Goal: Transaction & Acquisition: Purchase product/service

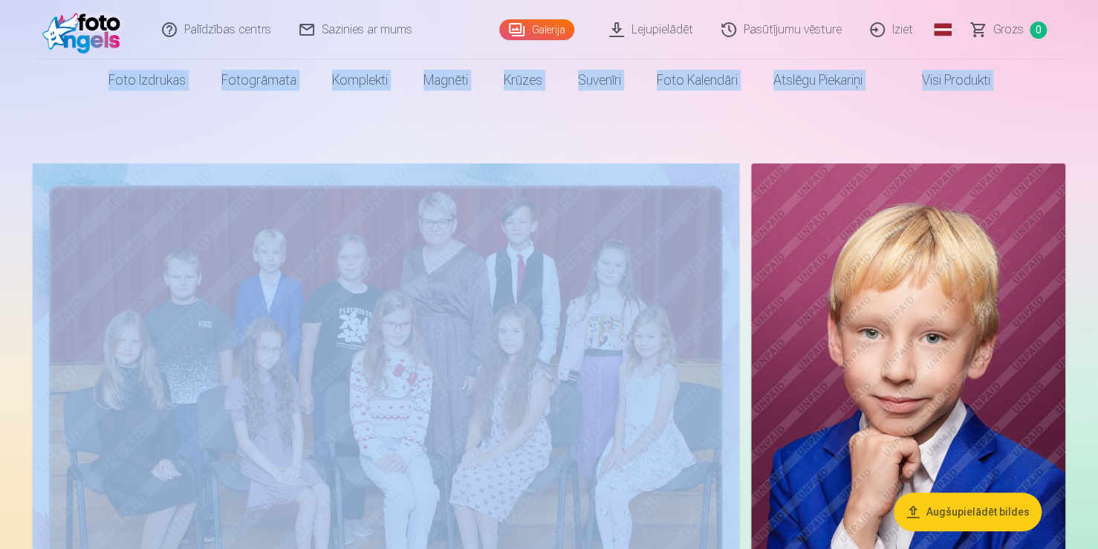
click at [1097, 11] on html "Palīdzības centrs Sazinies ar mums Galerija Lejupielādēt Pasūtījumu vēsture Izi…" at bounding box center [549, 274] width 1098 height 549
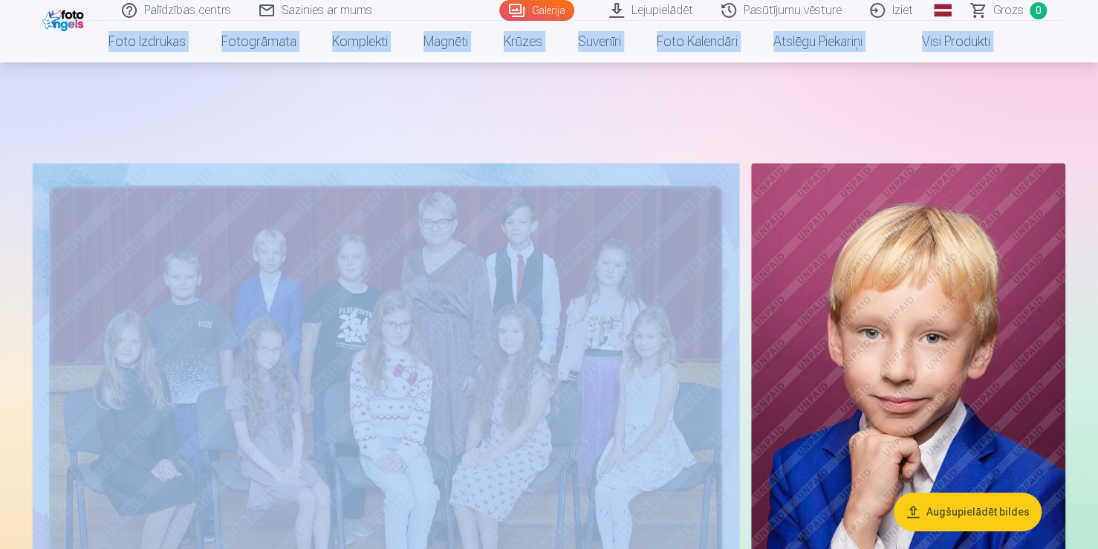
scroll to position [481, 0]
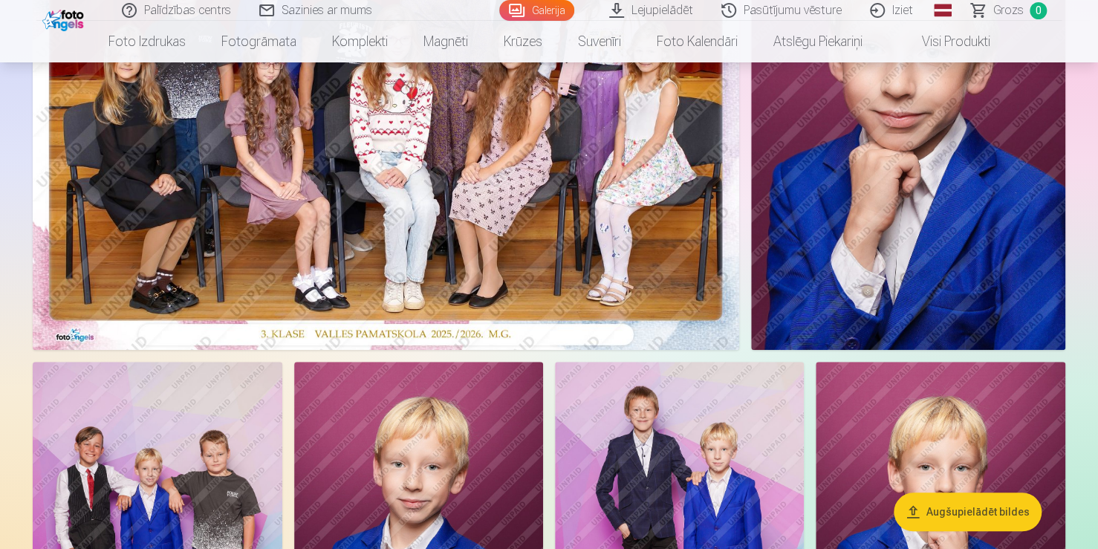
scroll to position [0, 0]
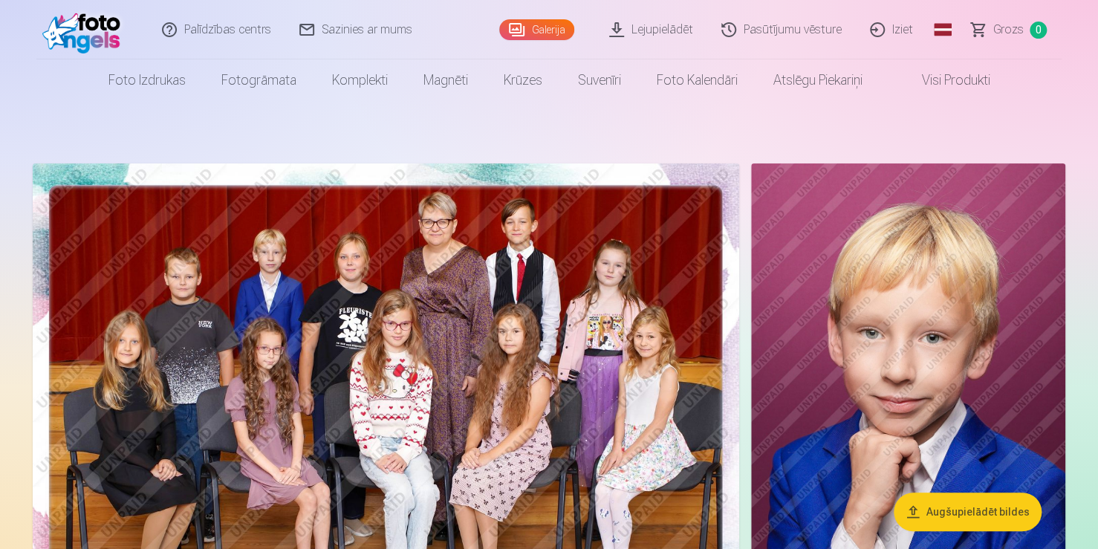
click at [967, 80] on link "Visi produkti" at bounding box center [944, 80] width 128 height 42
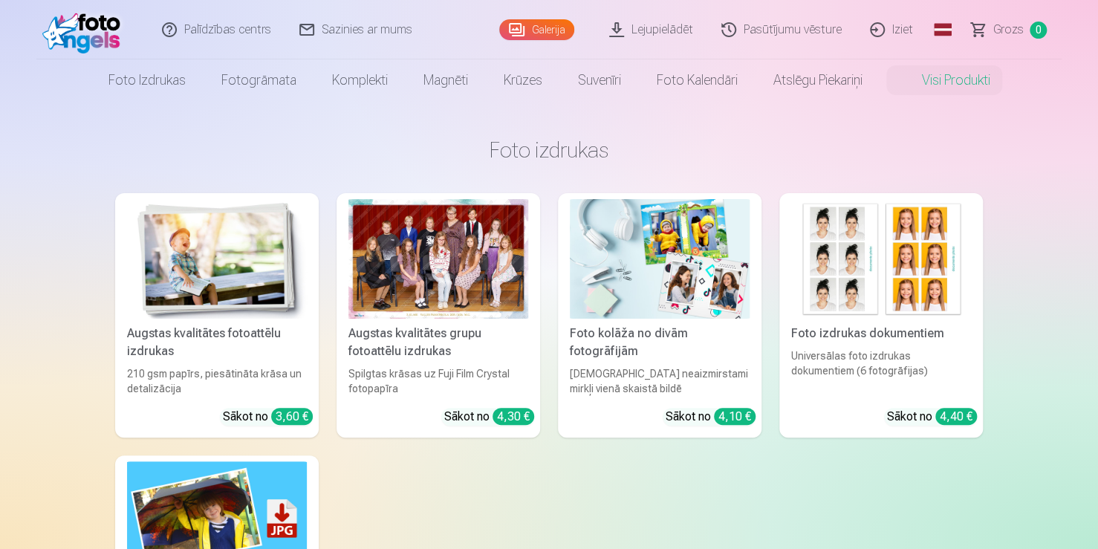
click at [220, 281] on img at bounding box center [217, 259] width 180 height 120
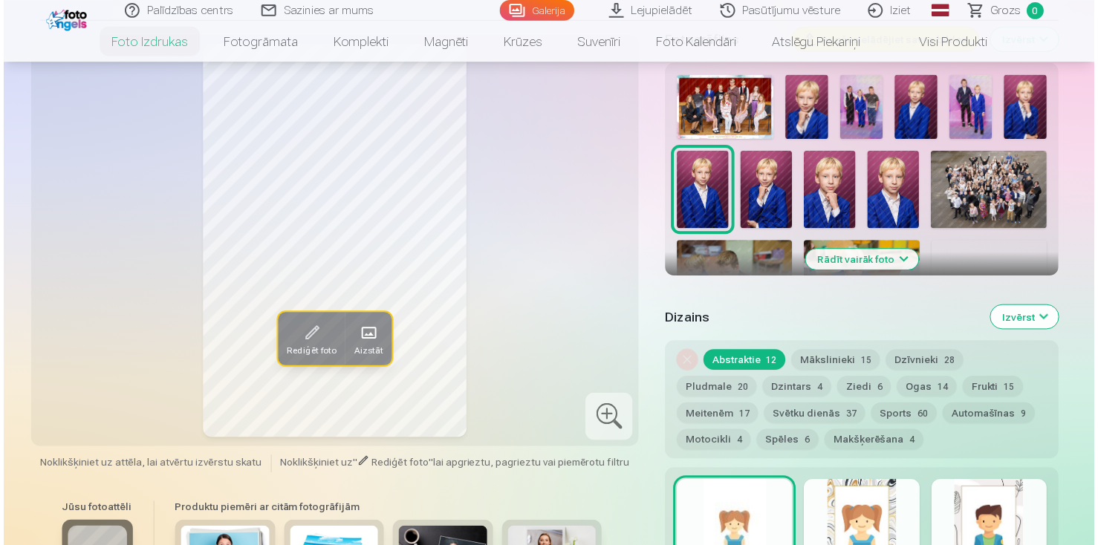
scroll to position [513, 0]
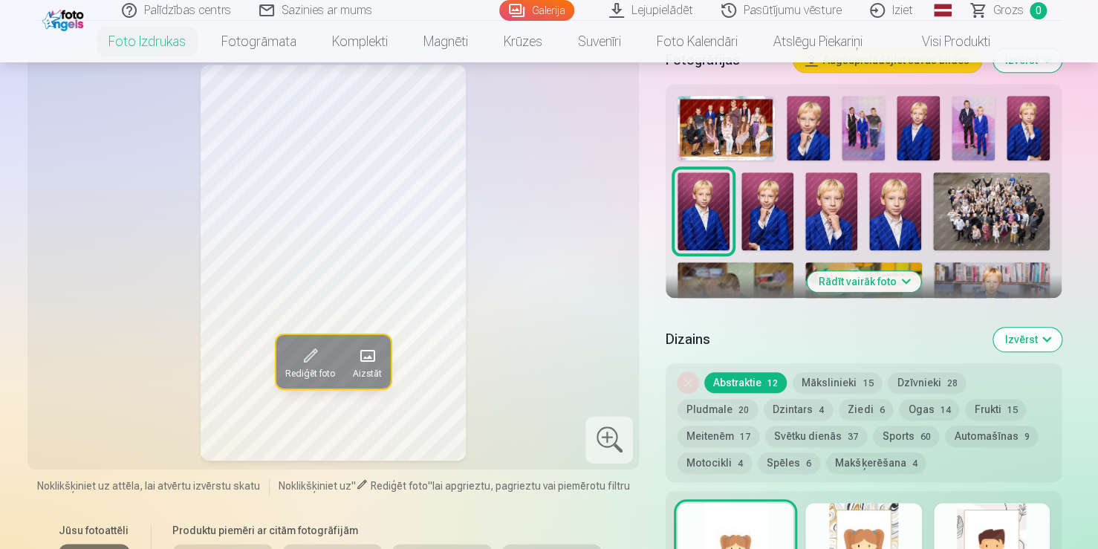
click at [885, 282] on button "Rādīt vairāk foto" at bounding box center [864, 281] width 114 height 21
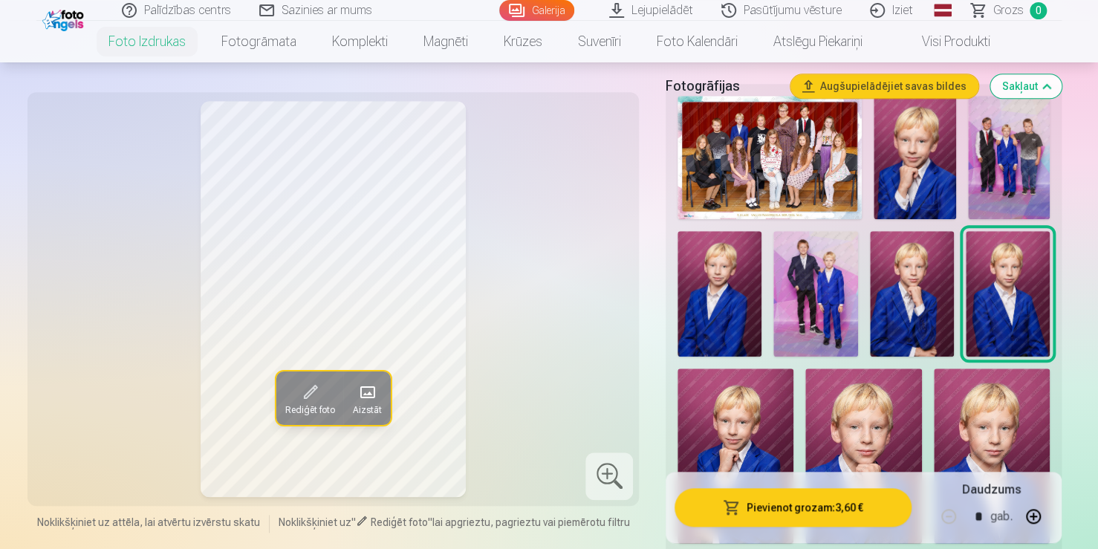
click at [808, 181] on img at bounding box center [770, 157] width 184 height 123
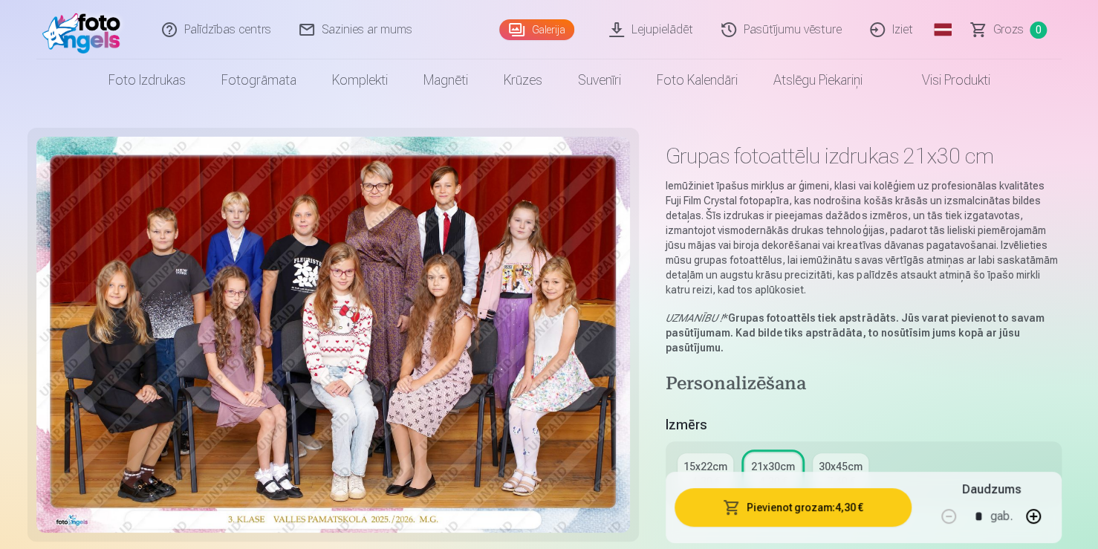
click at [713, 464] on div "15x22cm" at bounding box center [706, 466] width 44 height 15
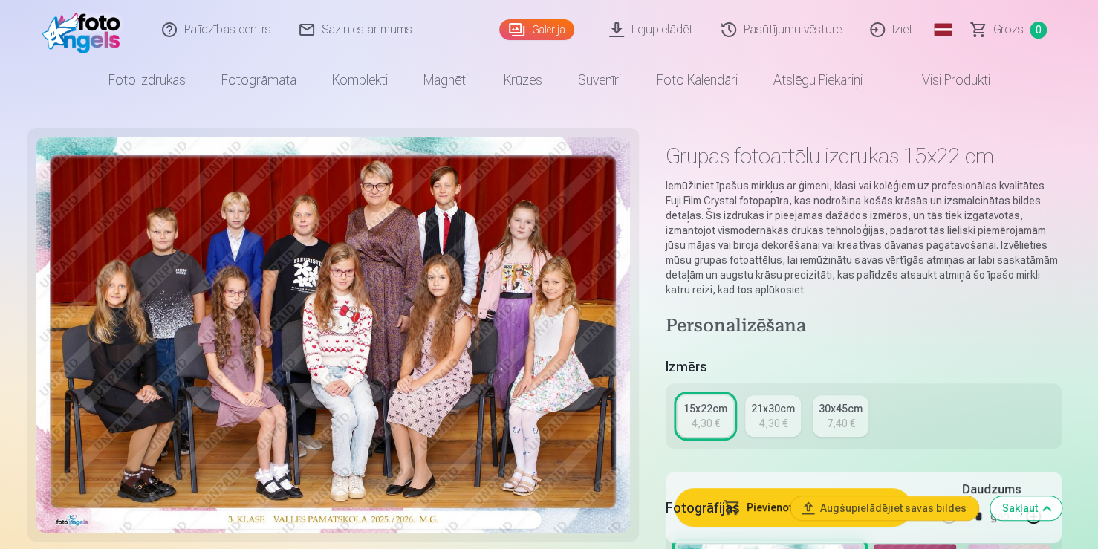
scroll to position [481, 0]
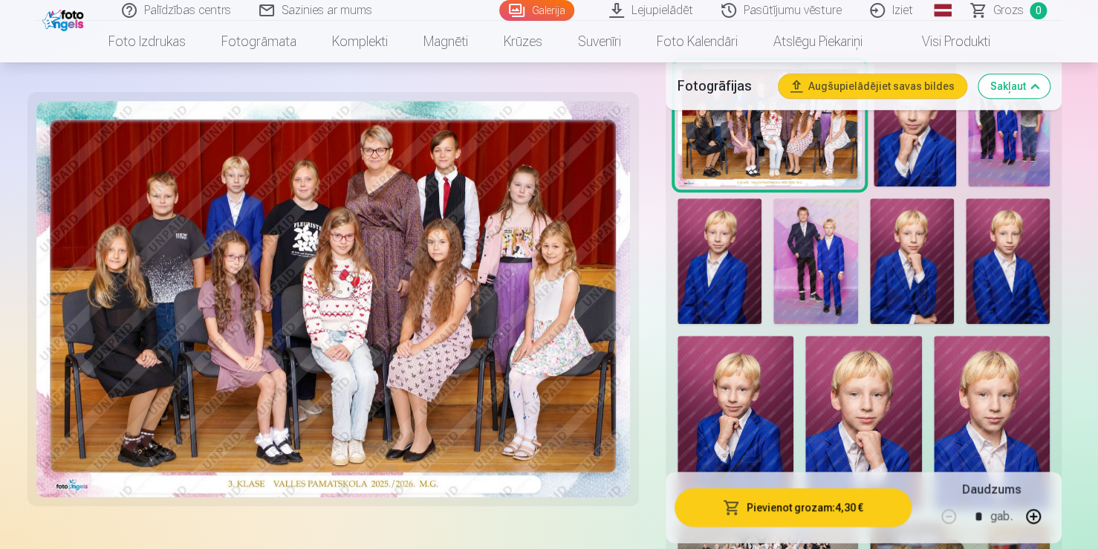
click at [798, 502] on button "Pievienot grozam : 4,30 €" at bounding box center [793, 507] width 237 height 39
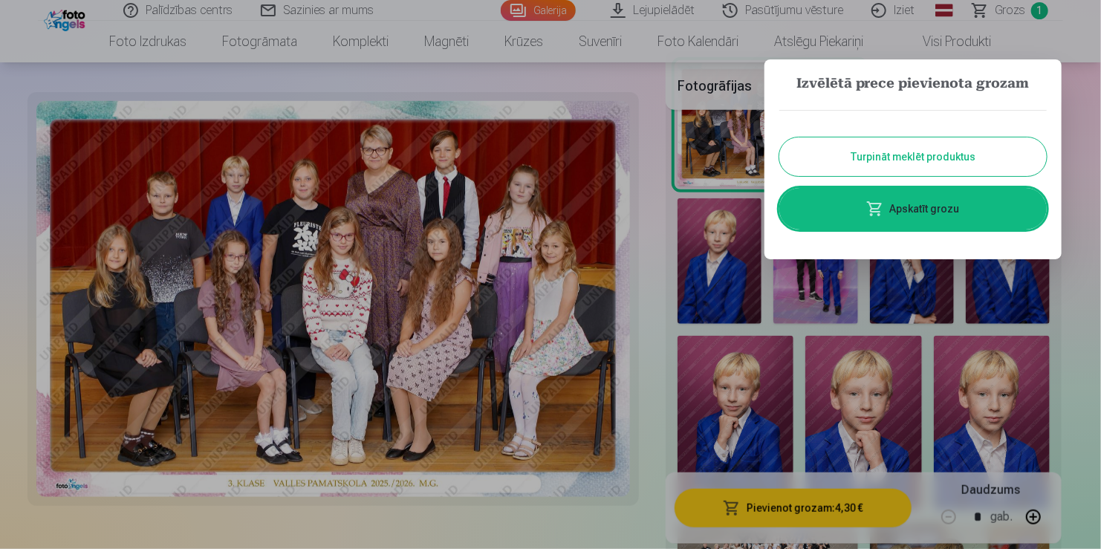
click at [930, 152] on button "Turpināt meklēt produktus" at bounding box center [912, 156] width 267 height 39
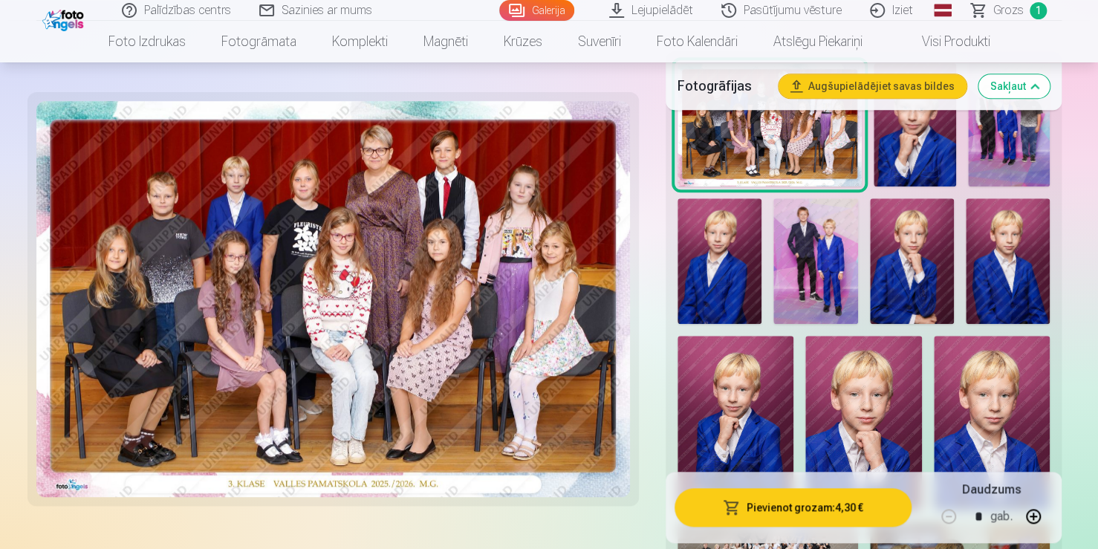
click at [829, 261] on img at bounding box center [815, 261] width 84 height 126
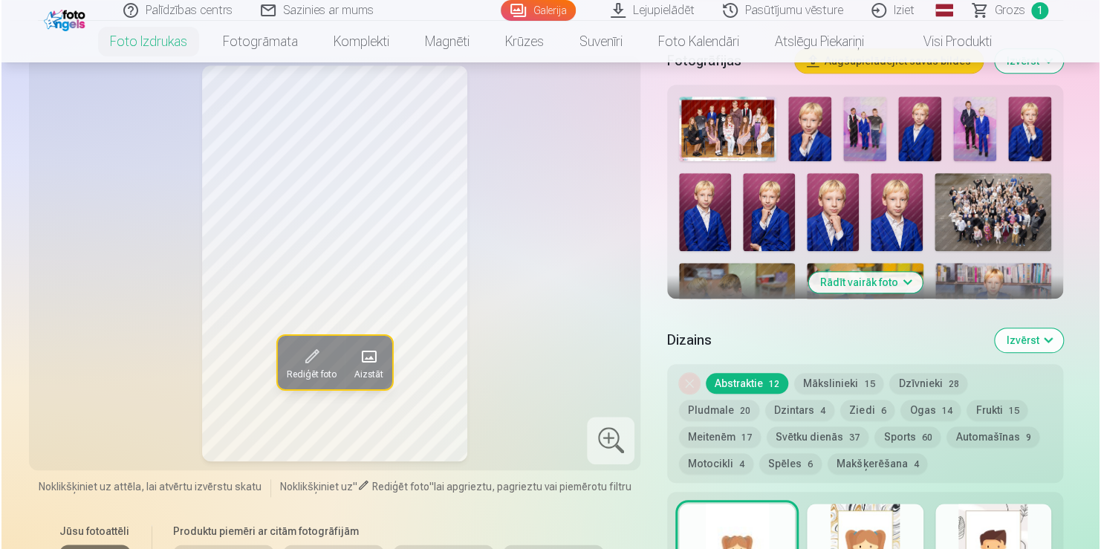
scroll to position [484, 0]
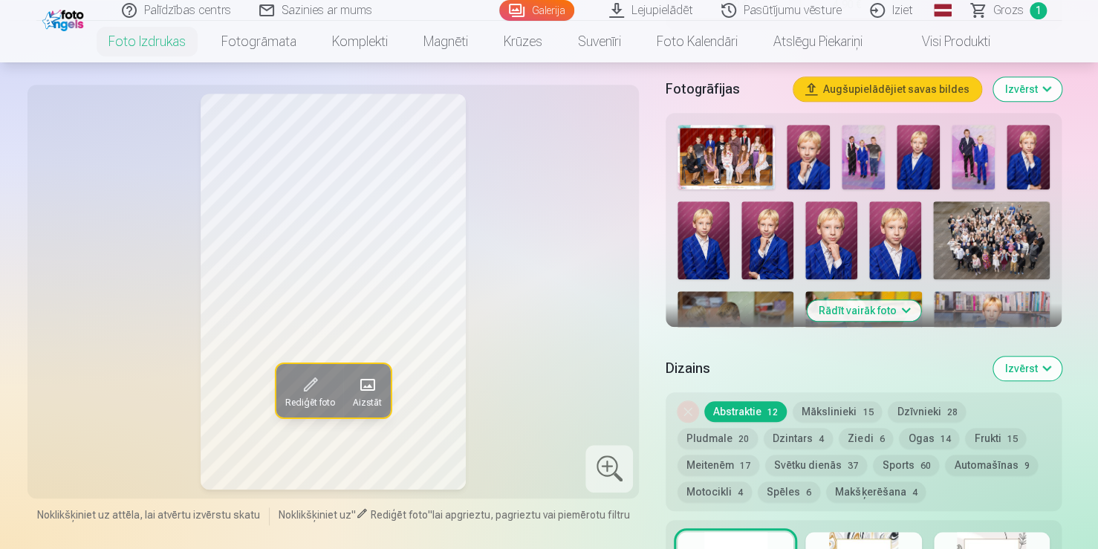
click at [835, 303] on button "Rādīt vairāk foto" at bounding box center [864, 310] width 114 height 21
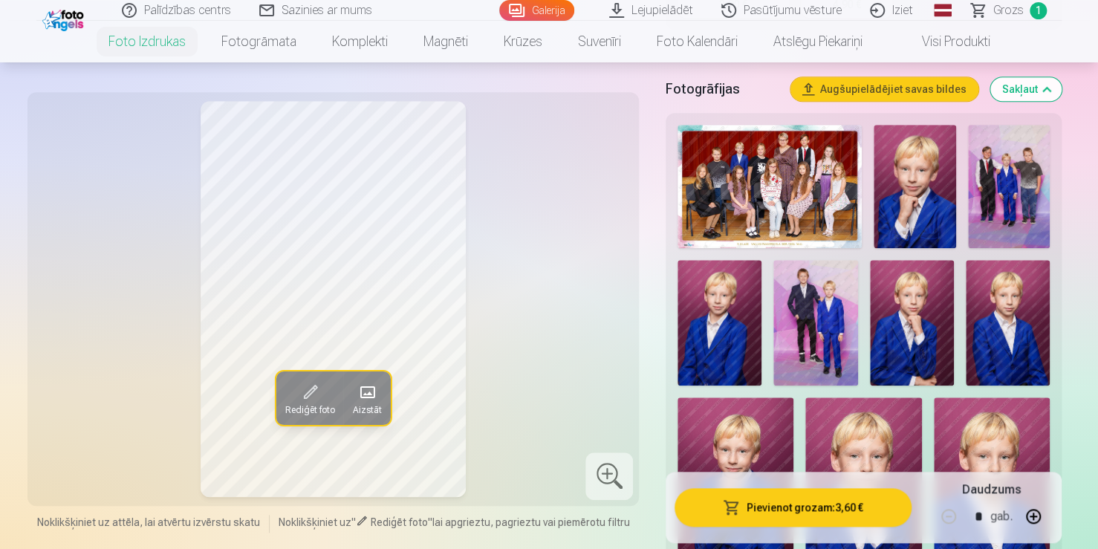
click at [767, 507] on button "Pievienot grozam : 3,60 €" at bounding box center [793, 507] width 237 height 39
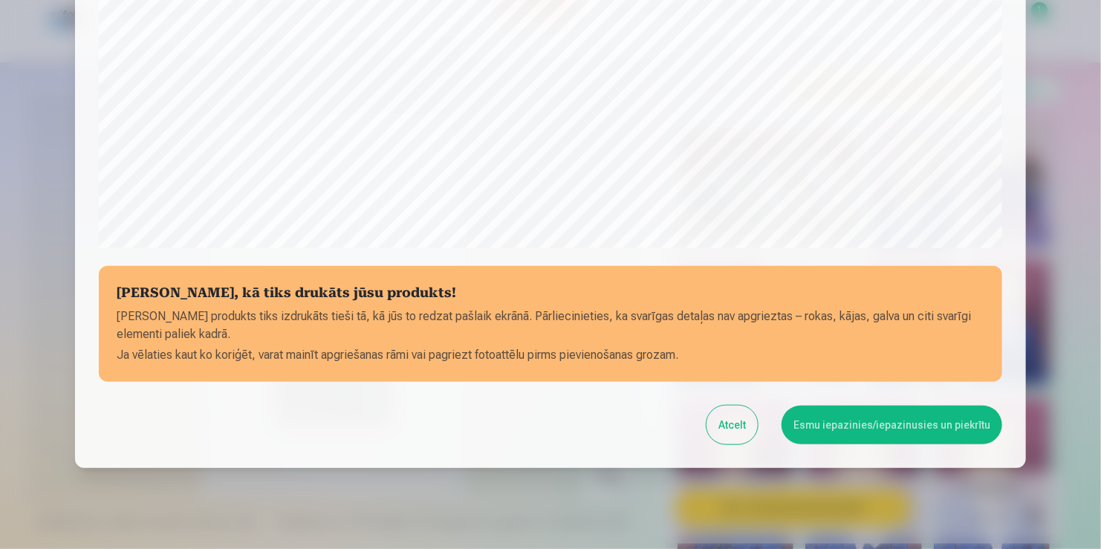
scroll to position [520, 0]
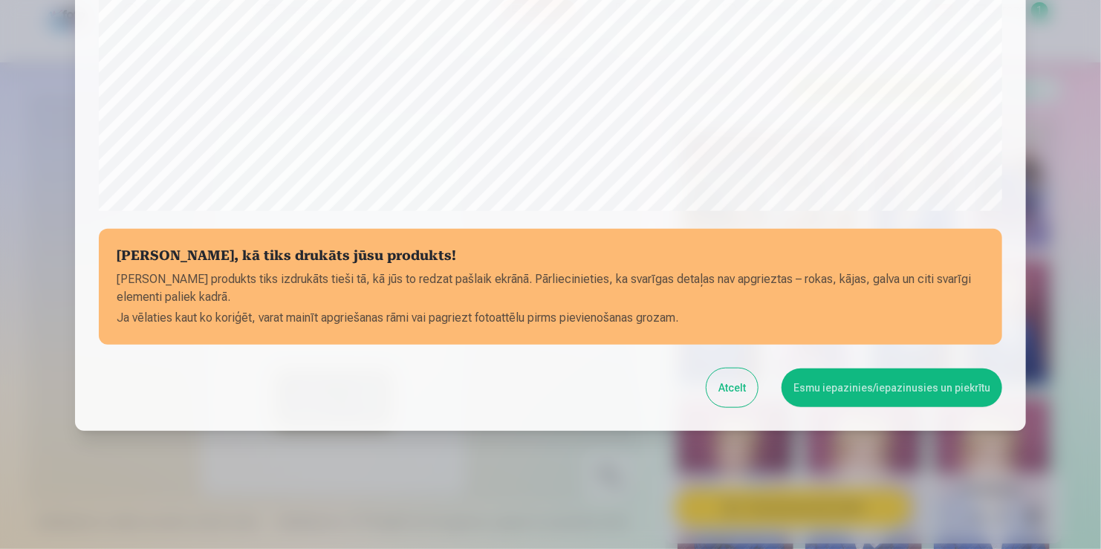
click at [865, 392] on button "Esmu iepazinies/iepazinusies un piekrītu" at bounding box center [892, 388] width 221 height 39
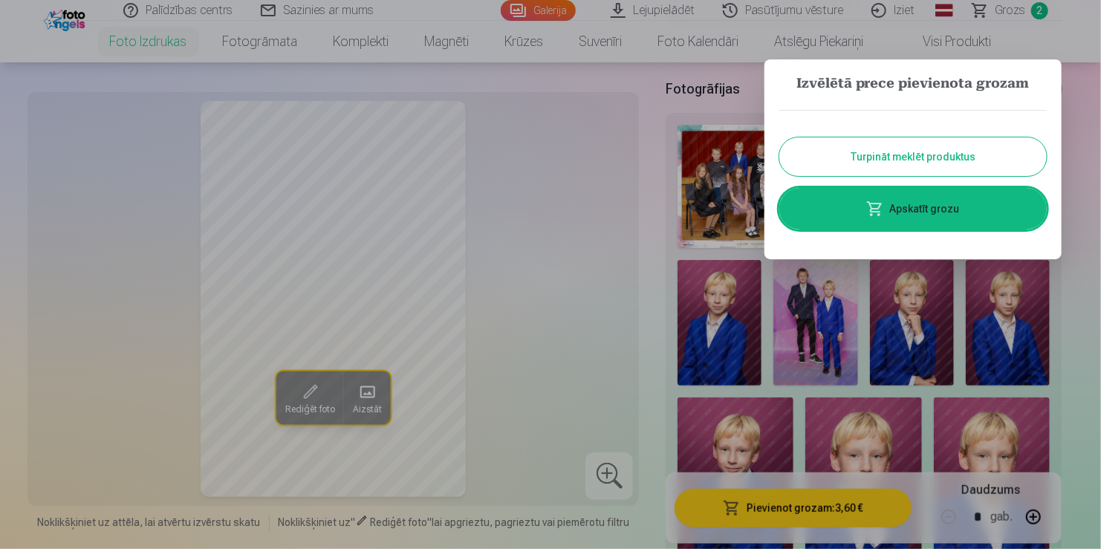
click at [939, 152] on button "Turpināt meklēt produktus" at bounding box center [912, 156] width 267 height 39
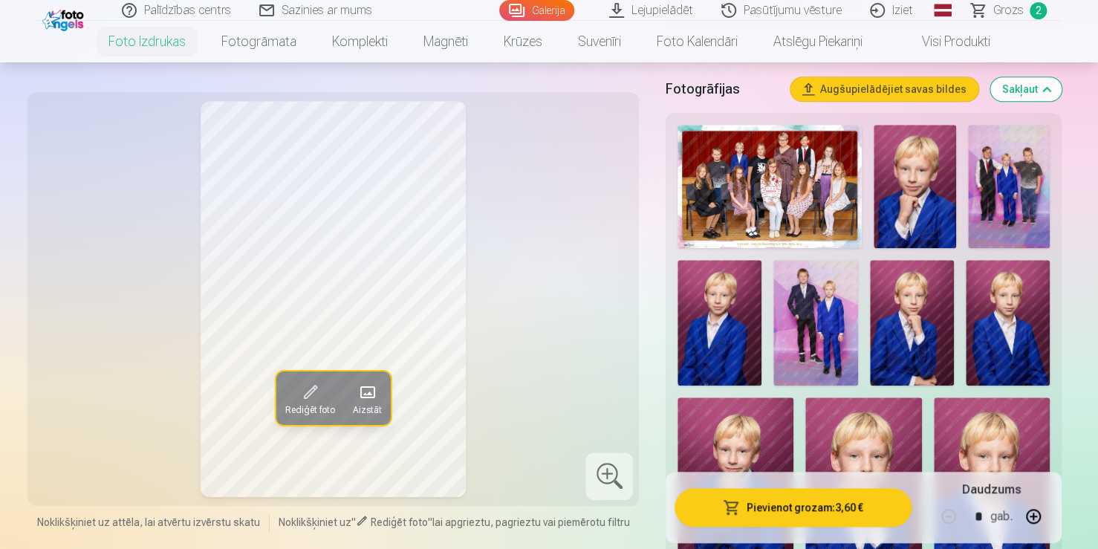
click at [815, 309] on img at bounding box center [815, 323] width 84 height 126
click at [777, 502] on button "Pievienot grozam : 3,60 €" at bounding box center [793, 507] width 237 height 39
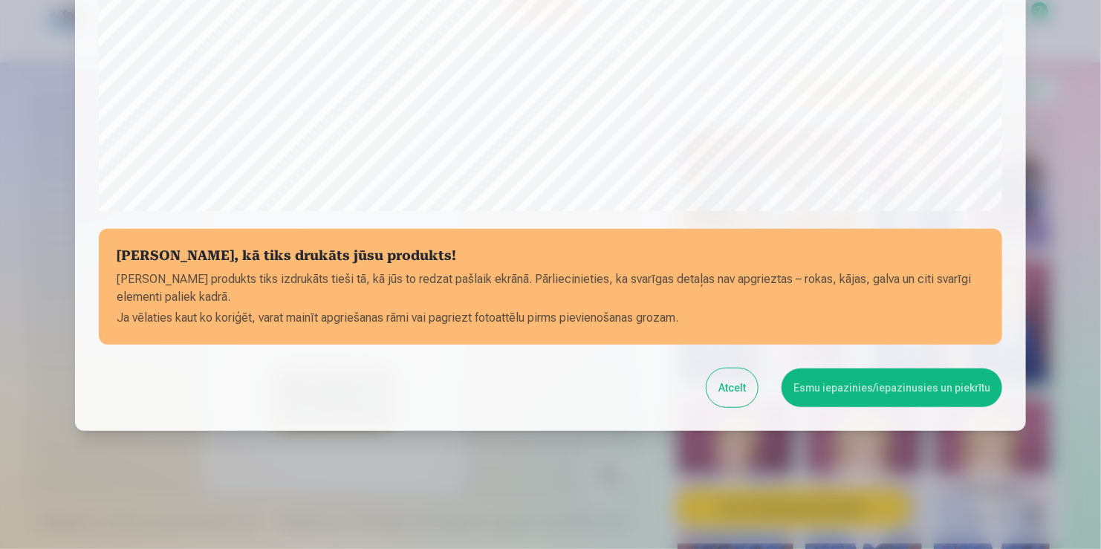
click at [883, 381] on button "Esmu iepazinies/iepazinusies un piekrītu" at bounding box center [892, 388] width 221 height 39
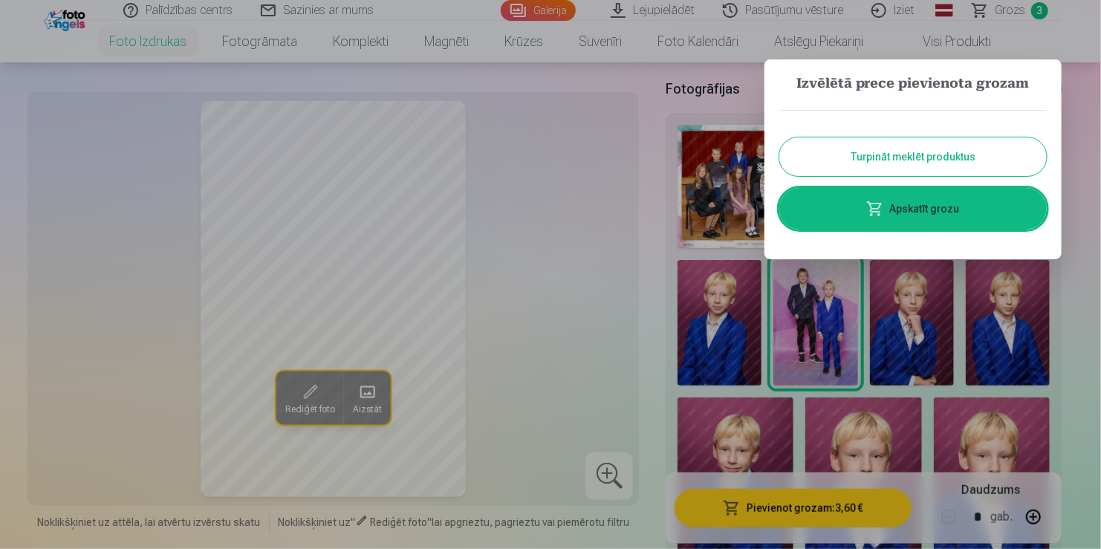
click at [944, 162] on button "Turpināt meklēt produktus" at bounding box center [912, 156] width 267 height 39
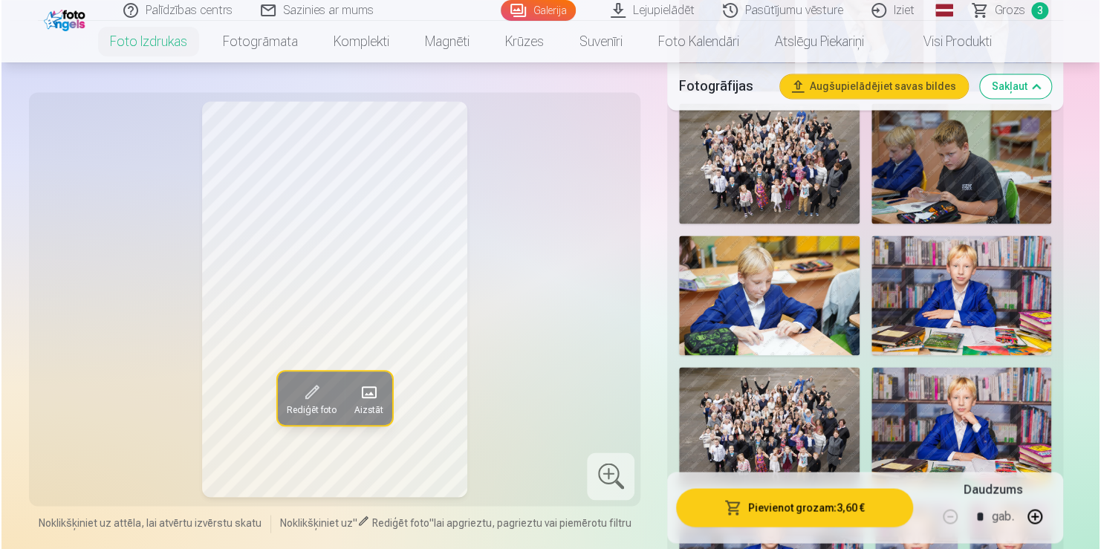
scroll to position [484, 0]
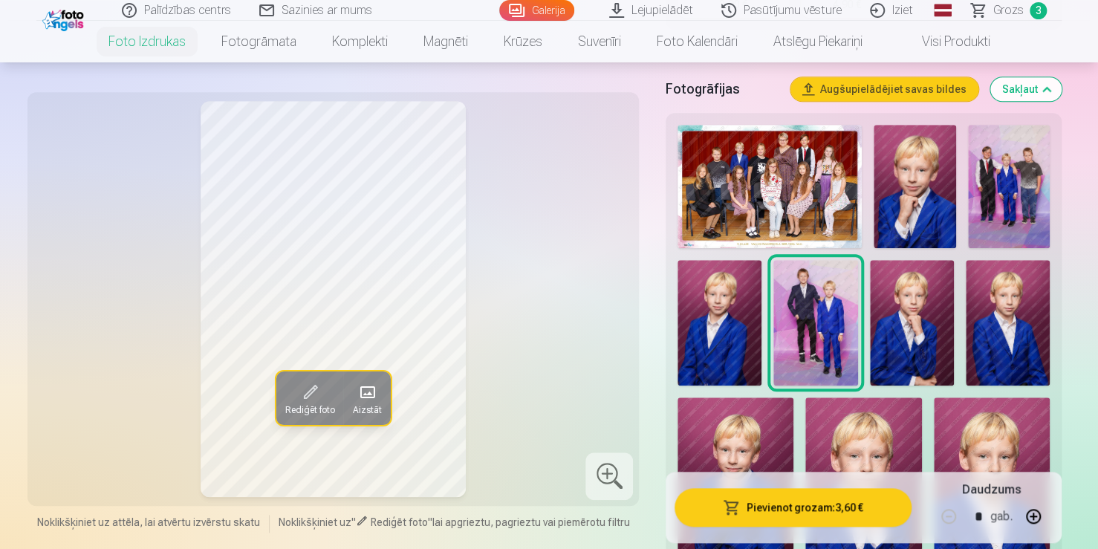
click at [924, 303] on img at bounding box center [912, 323] width 84 height 126
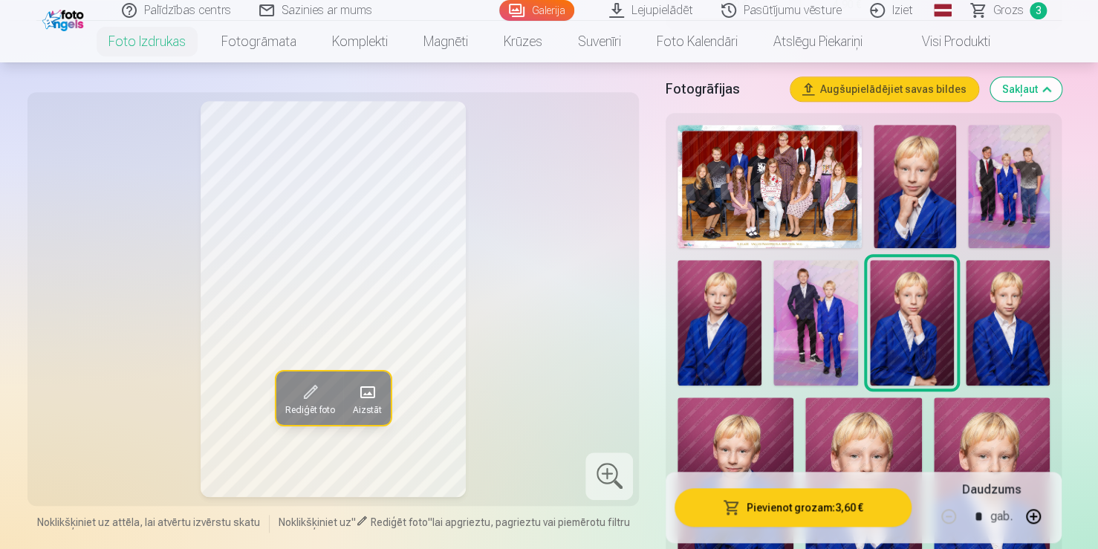
click at [784, 507] on button "Pievienot grozam : 3,60 €" at bounding box center [793, 507] width 237 height 39
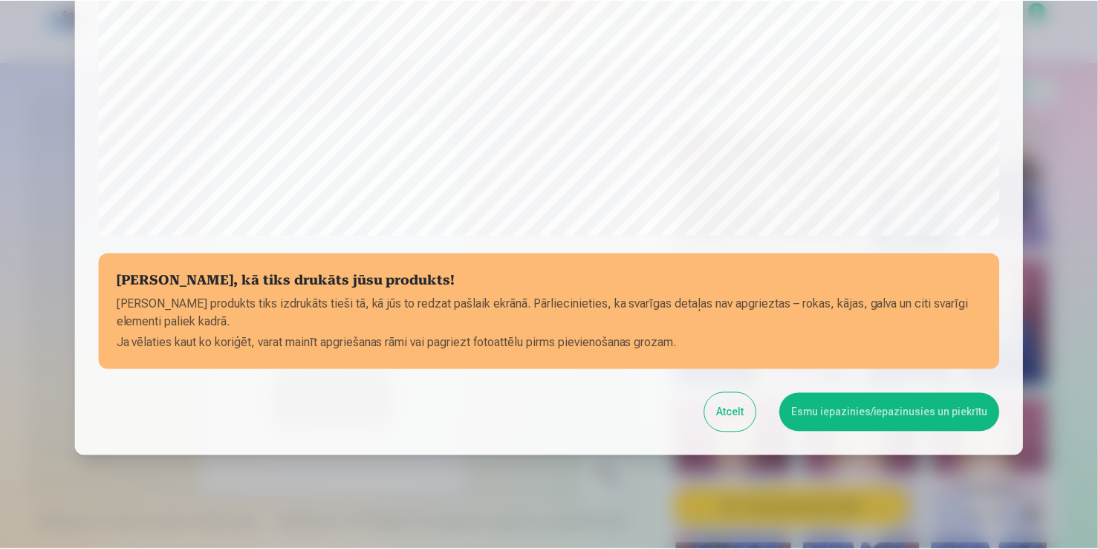
scroll to position [520, 0]
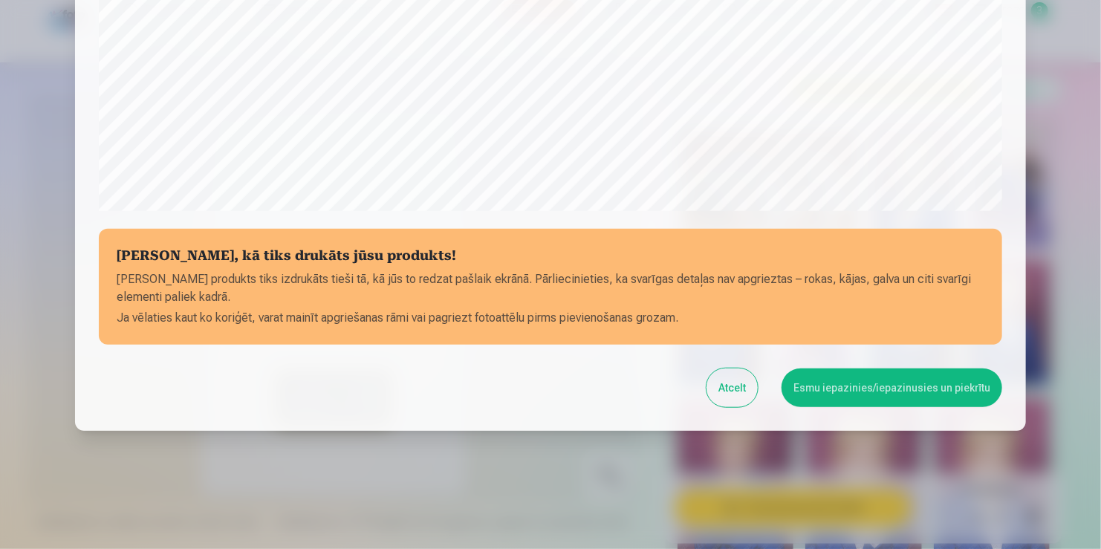
click at [903, 397] on button "Esmu iepazinies/iepazinusies un piekrītu" at bounding box center [892, 388] width 221 height 39
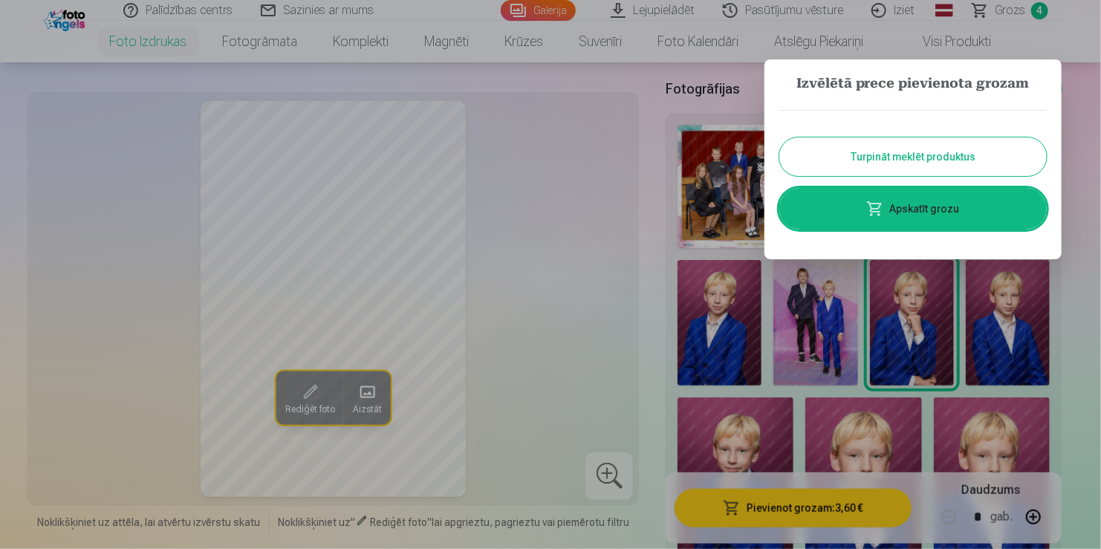
click at [962, 162] on button "Turpināt meklēt produktus" at bounding box center [912, 156] width 267 height 39
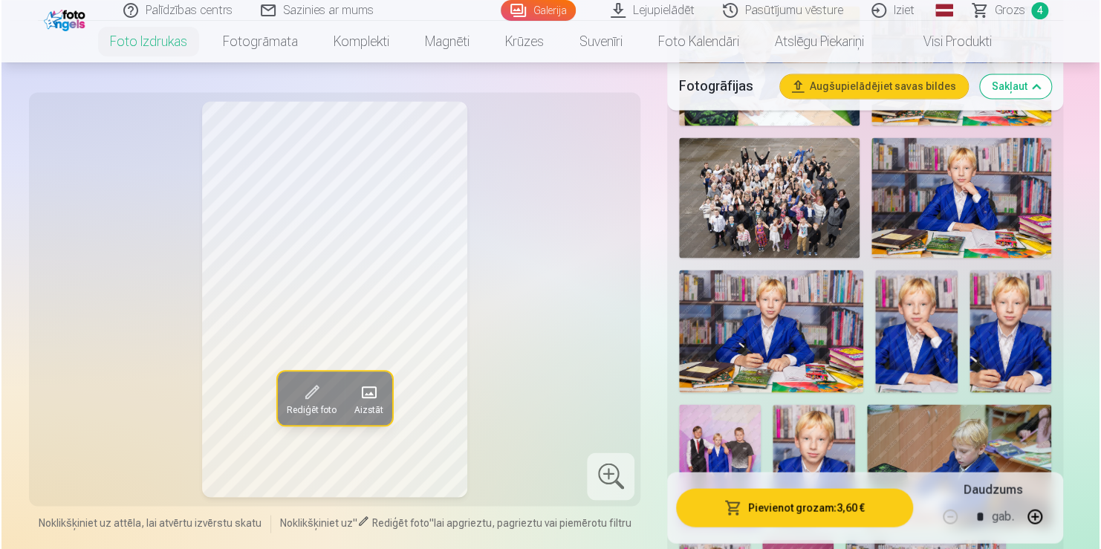
scroll to position [1270, 0]
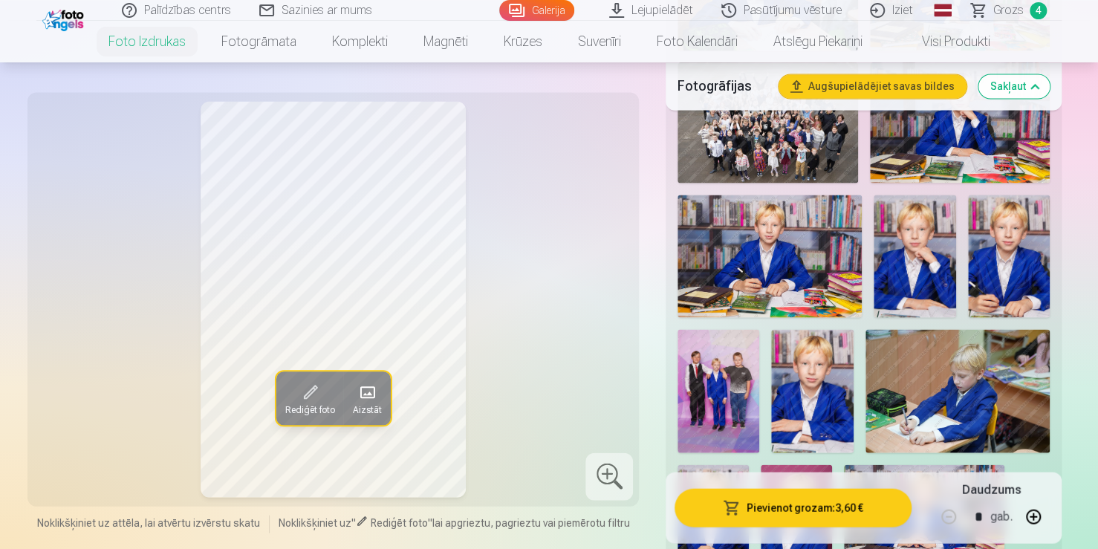
click at [996, 253] on img at bounding box center [1009, 256] width 82 height 123
click at [808, 509] on button "Pievienot grozam : 3,60 €" at bounding box center [793, 507] width 237 height 39
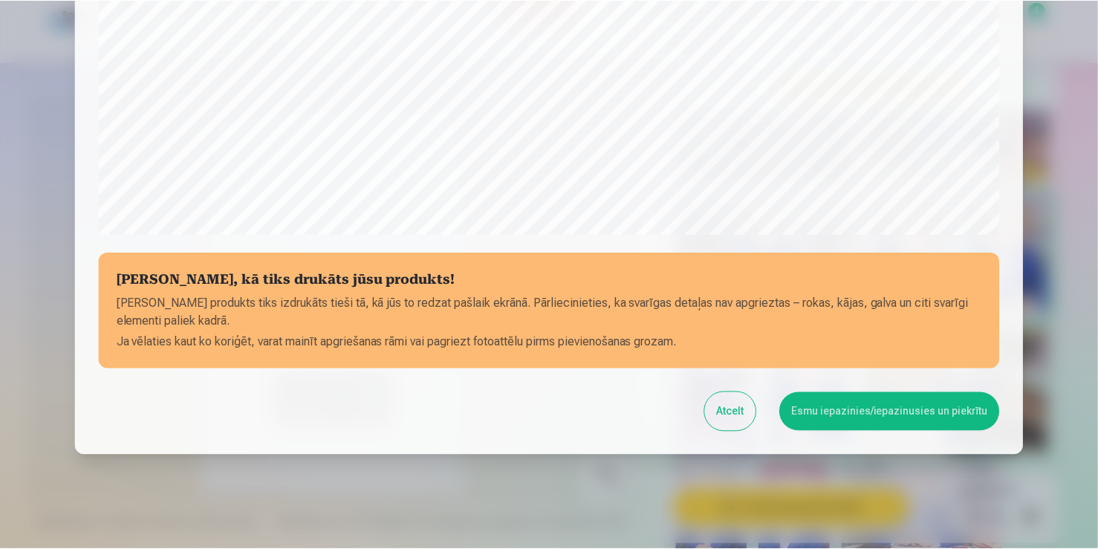
scroll to position [520, 0]
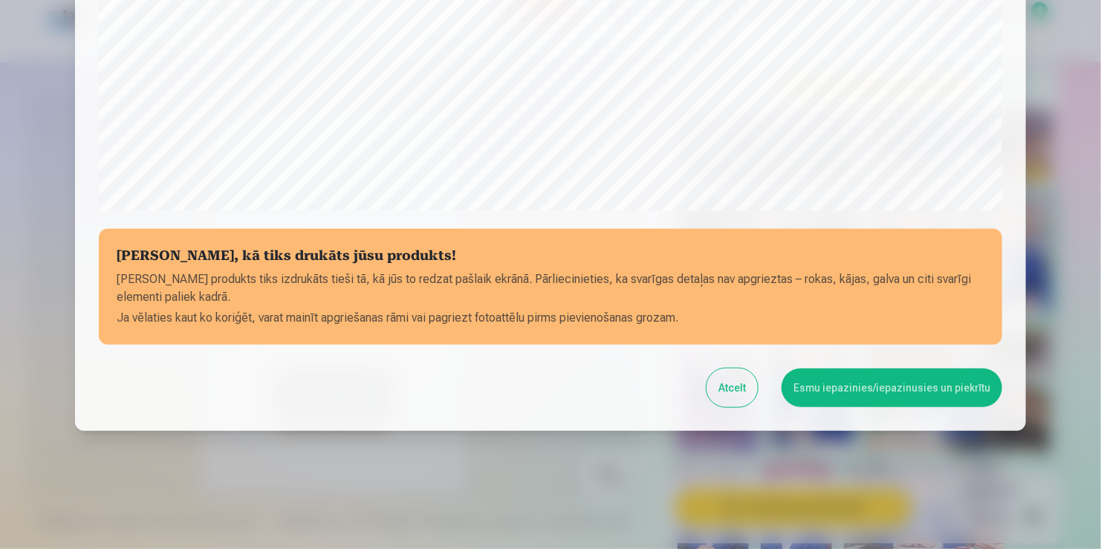
click at [885, 378] on button "Esmu iepazinies/iepazinusies un piekrītu" at bounding box center [892, 388] width 221 height 39
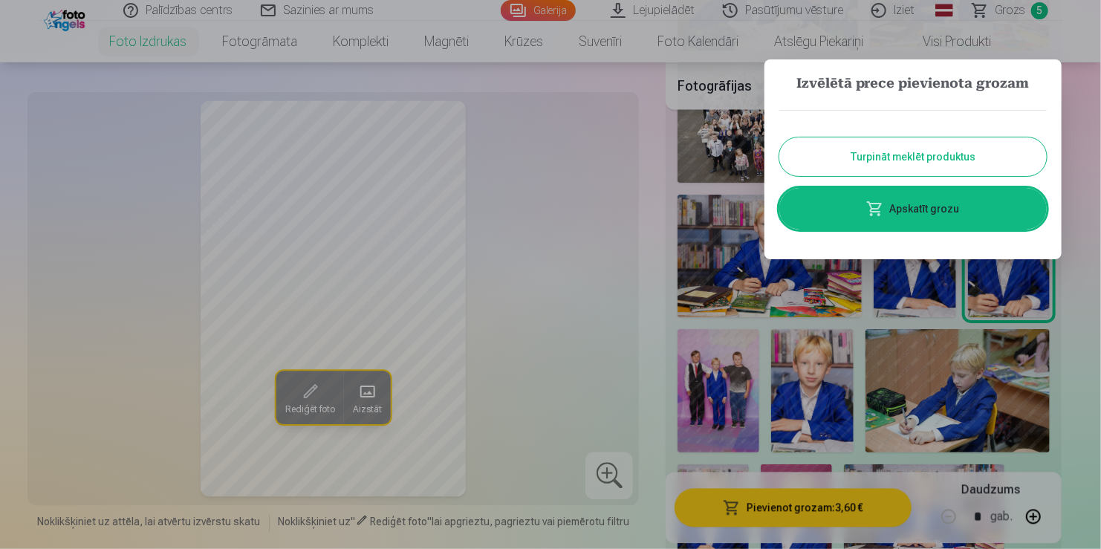
click at [930, 210] on link "Apskatīt grozu" at bounding box center [912, 209] width 267 height 42
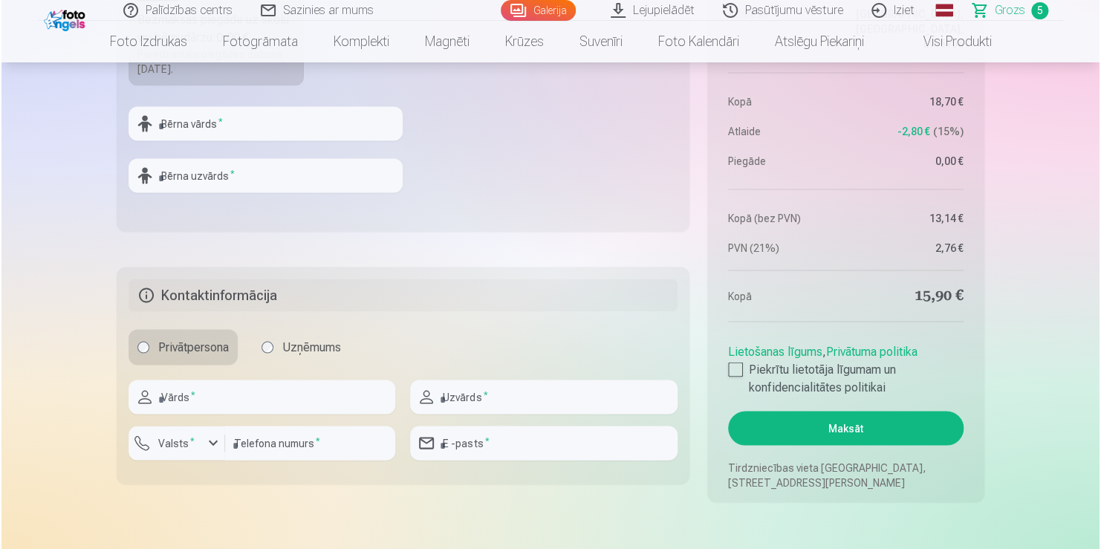
scroll to position [1275, 0]
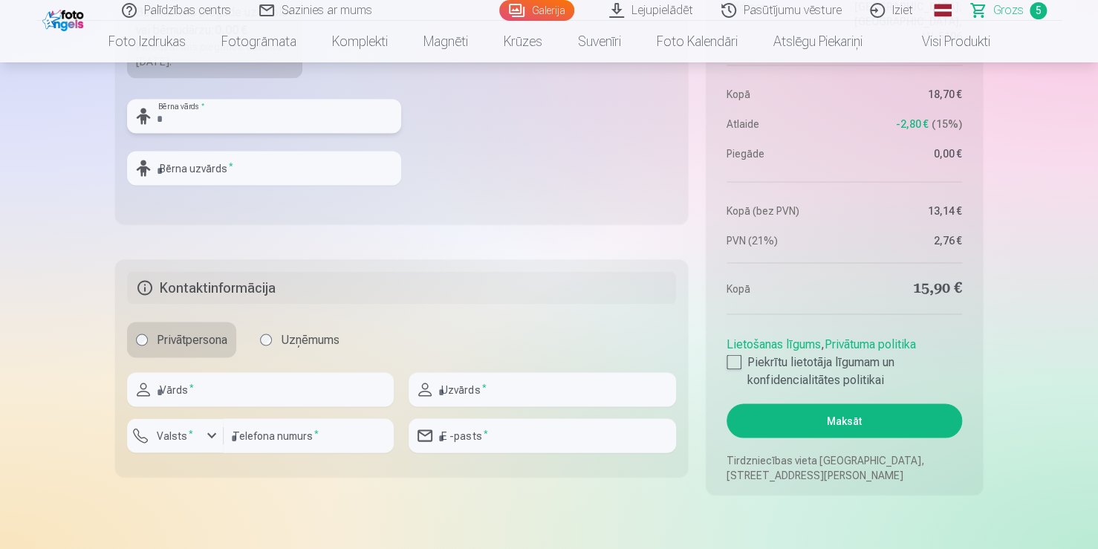
click at [302, 128] on input "text" at bounding box center [264, 116] width 274 height 34
type input "*****"
click at [256, 156] on input "text" at bounding box center [264, 168] width 274 height 34
type input "*****"
drag, startPoint x: 234, startPoint y: 197, endPoint x: 250, endPoint y: 227, distance: 34.6
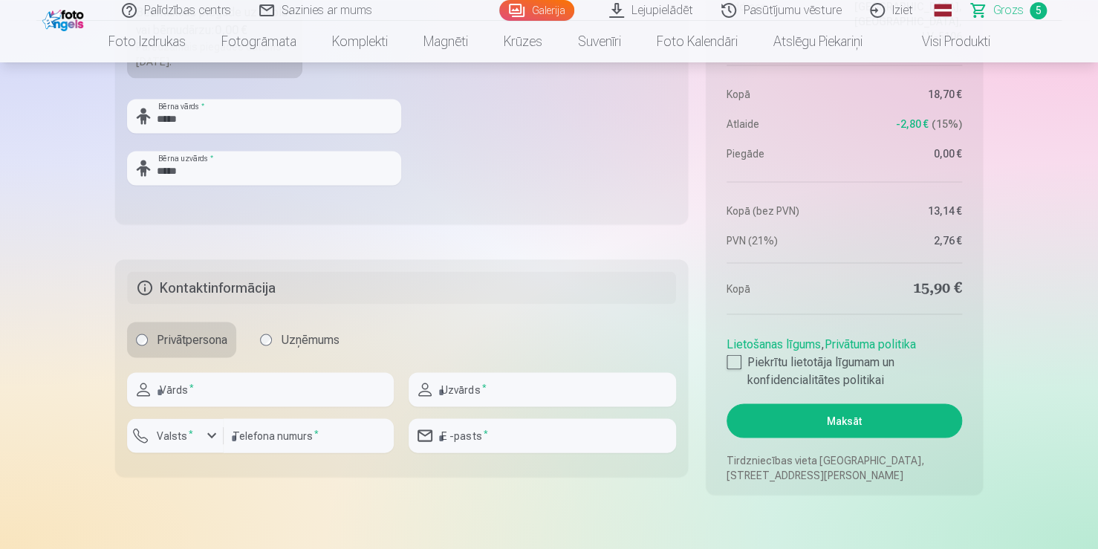
click at [222, 383] on input "text" at bounding box center [260, 389] width 267 height 34
type input "******"
click at [469, 374] on input "text" at bounding box center [542, 389] width 267 height 34
type input "*****"
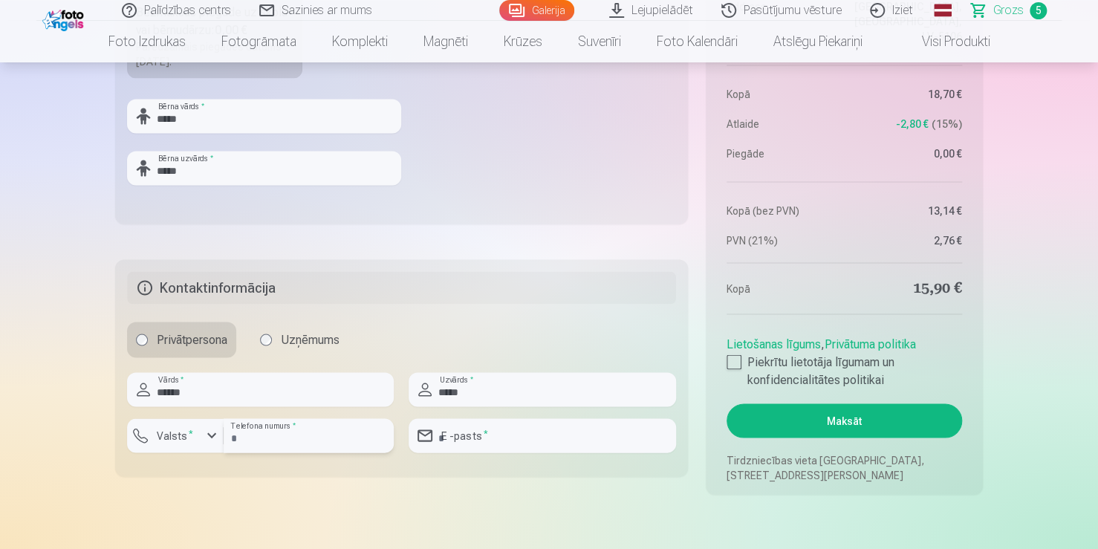
click at [380, 443] on input "number" at bounding box center [309, 435] width 170 height 34
type input "********"
click at [207, 436] on div "button" at bounding box center [212, 435] width 18 height 18
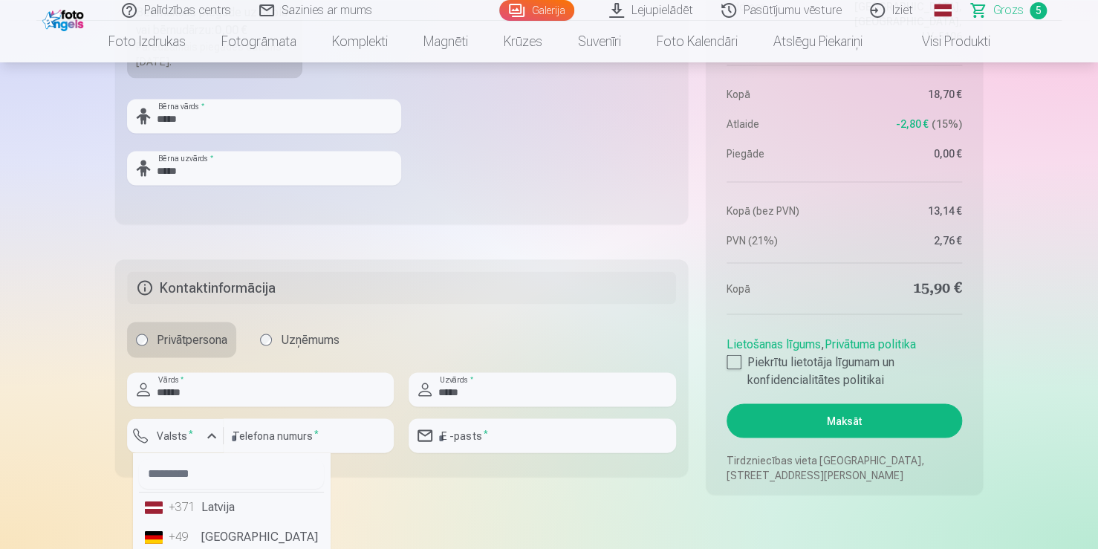
click at [151, 503] on li "+371 Latvija" at bounding box center [231, 507] width 185 height 30
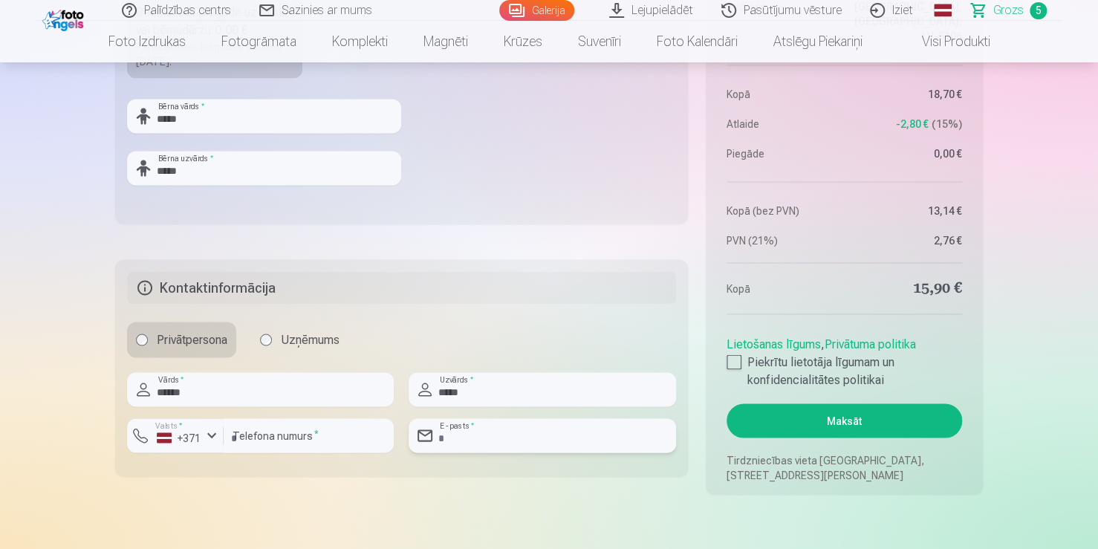
click at [499, 431] on input "email" at bounding box center [542, 435] width 267 height 34
type input "**********"
click at [727, 360] on div at bounding box center [734, 361] width 15 height 15
click at [805, 421] on button "Maksāt" at bounding box center [845, 420] width 236 height 34
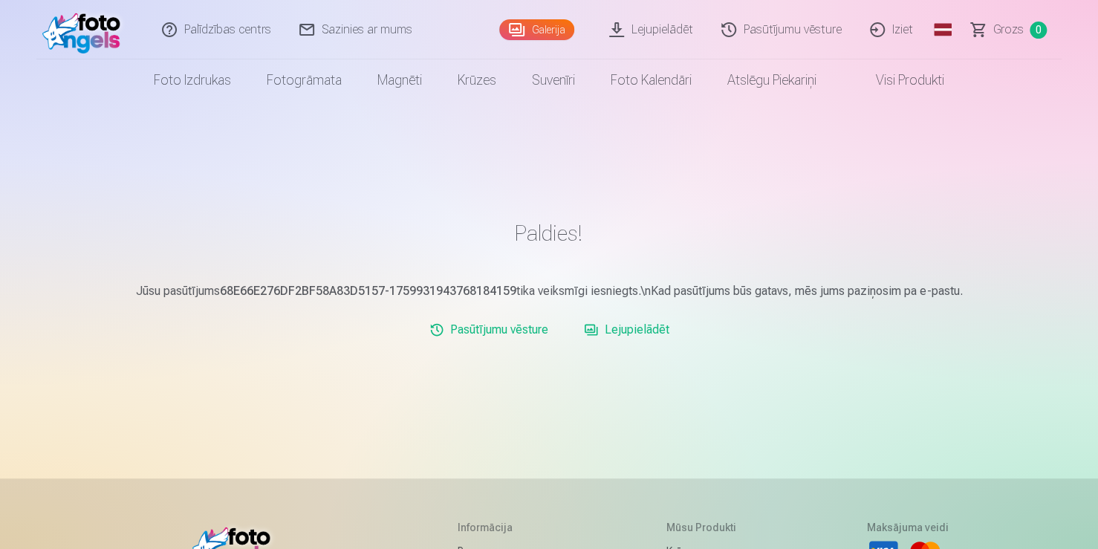
click at [905, 25] on link "Iziet" at bounding box center [892, 29] width 71 height 59
